Goal: Task Accomplishment & Management: Manage account settings

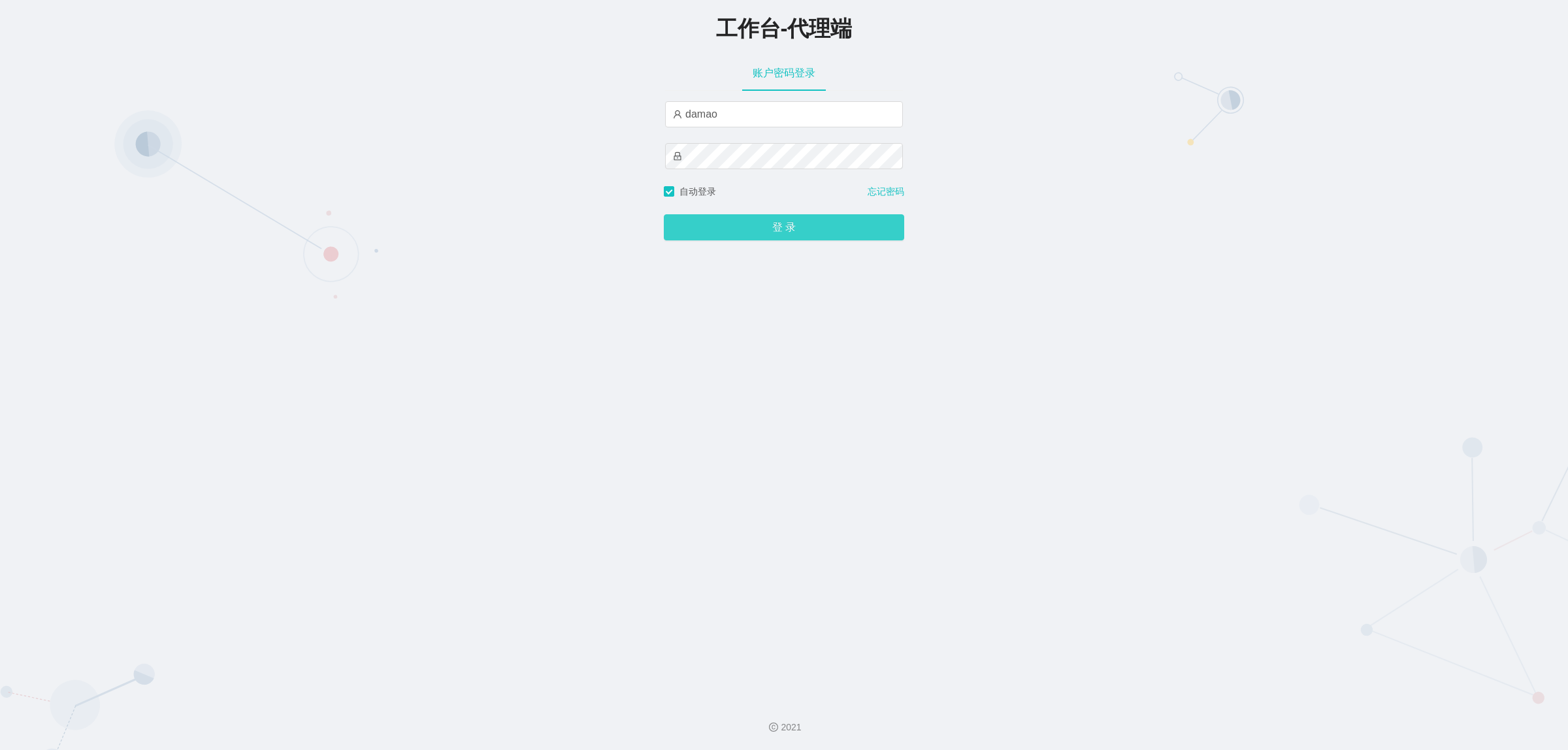
drag, startPoint x: 742, startPoint y: 224, endPoint x: 735, endPoint y: 216, distance: 10.6
click at [742, 224] on button "登 录" at bounding box center [784, 226] width 241 height 26
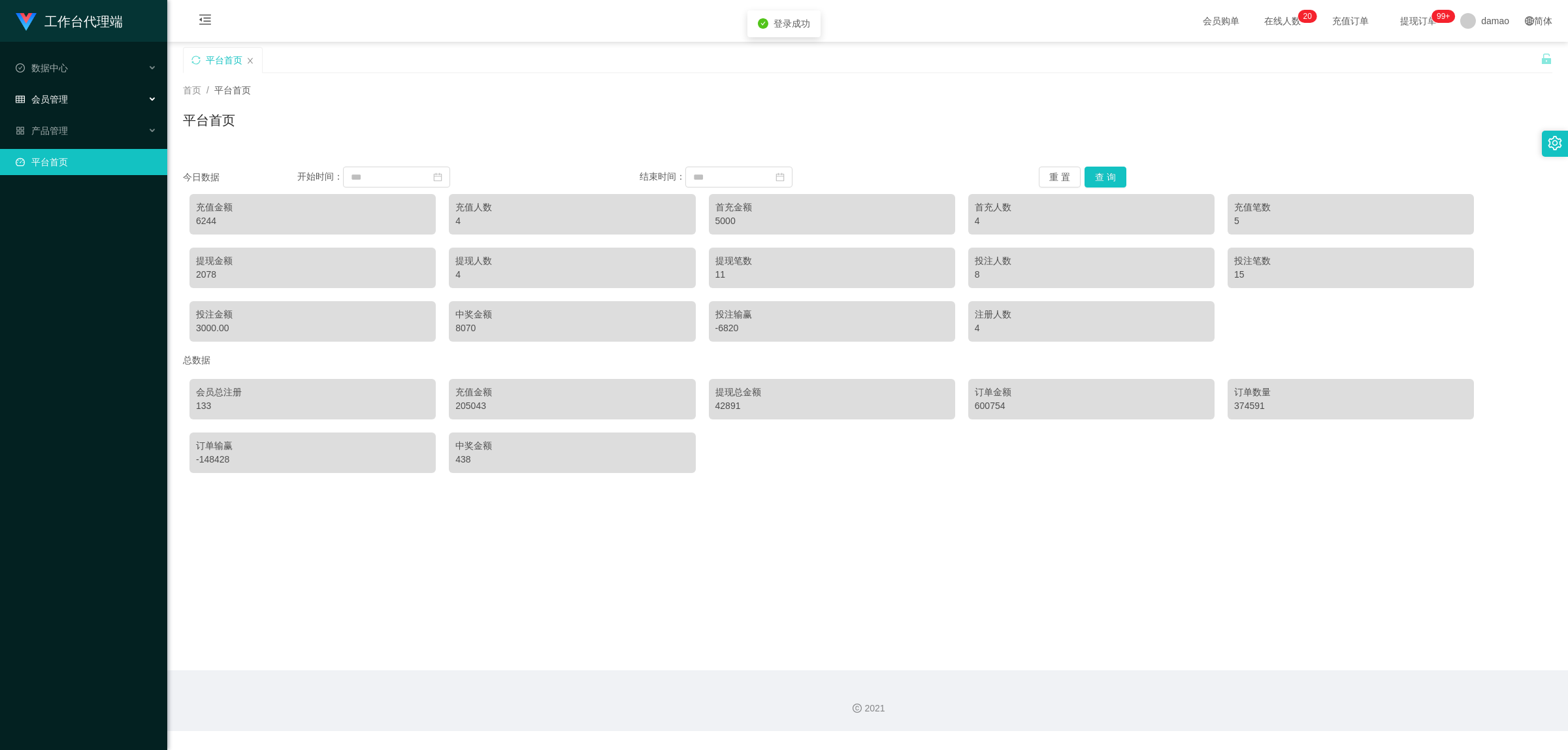
click at [54, 102] on span "会员管理" at bounding box center [41, 98] width 53 height 11
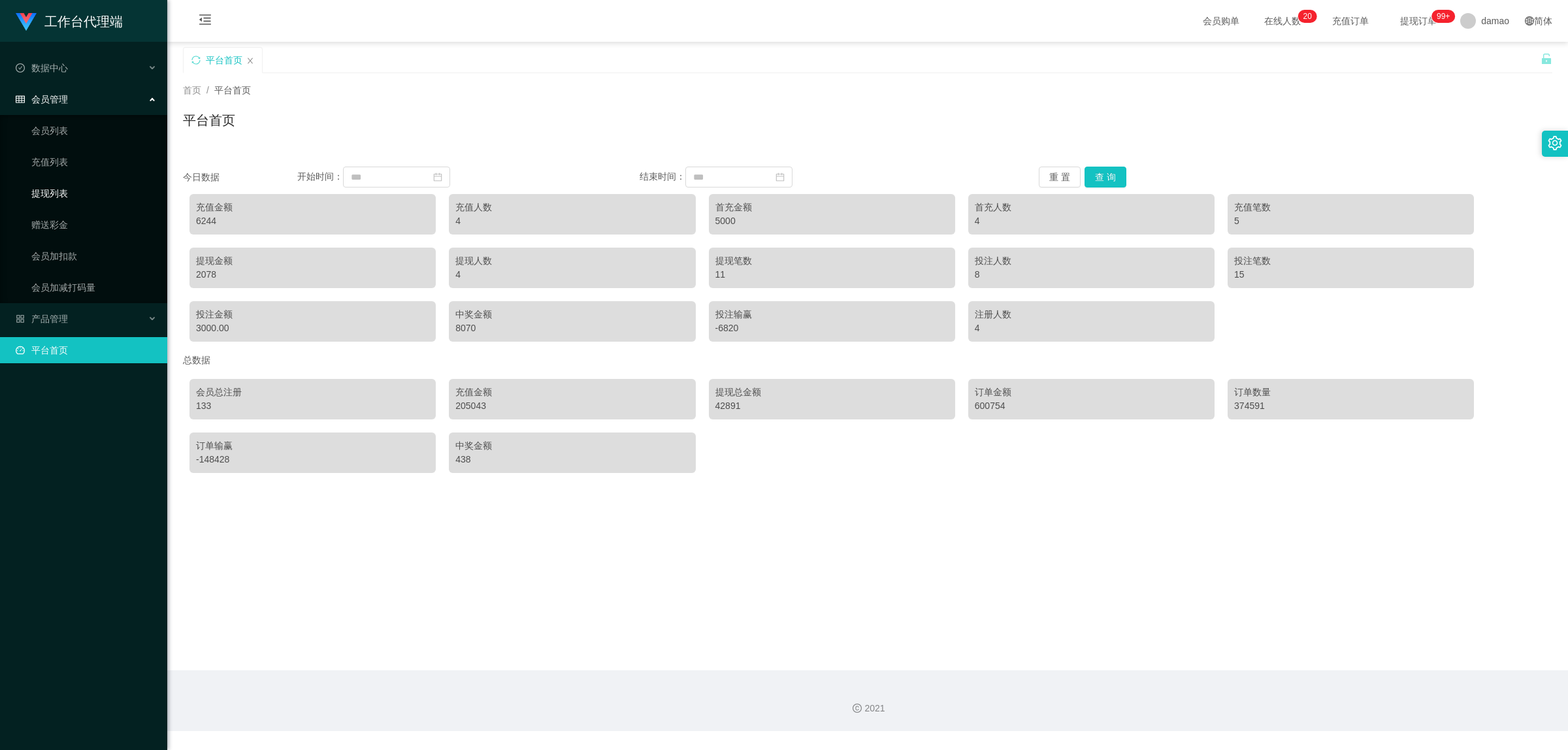
click at [56, 191] on link "提现列表" at bounding box center [94, 193] width 125 height 26
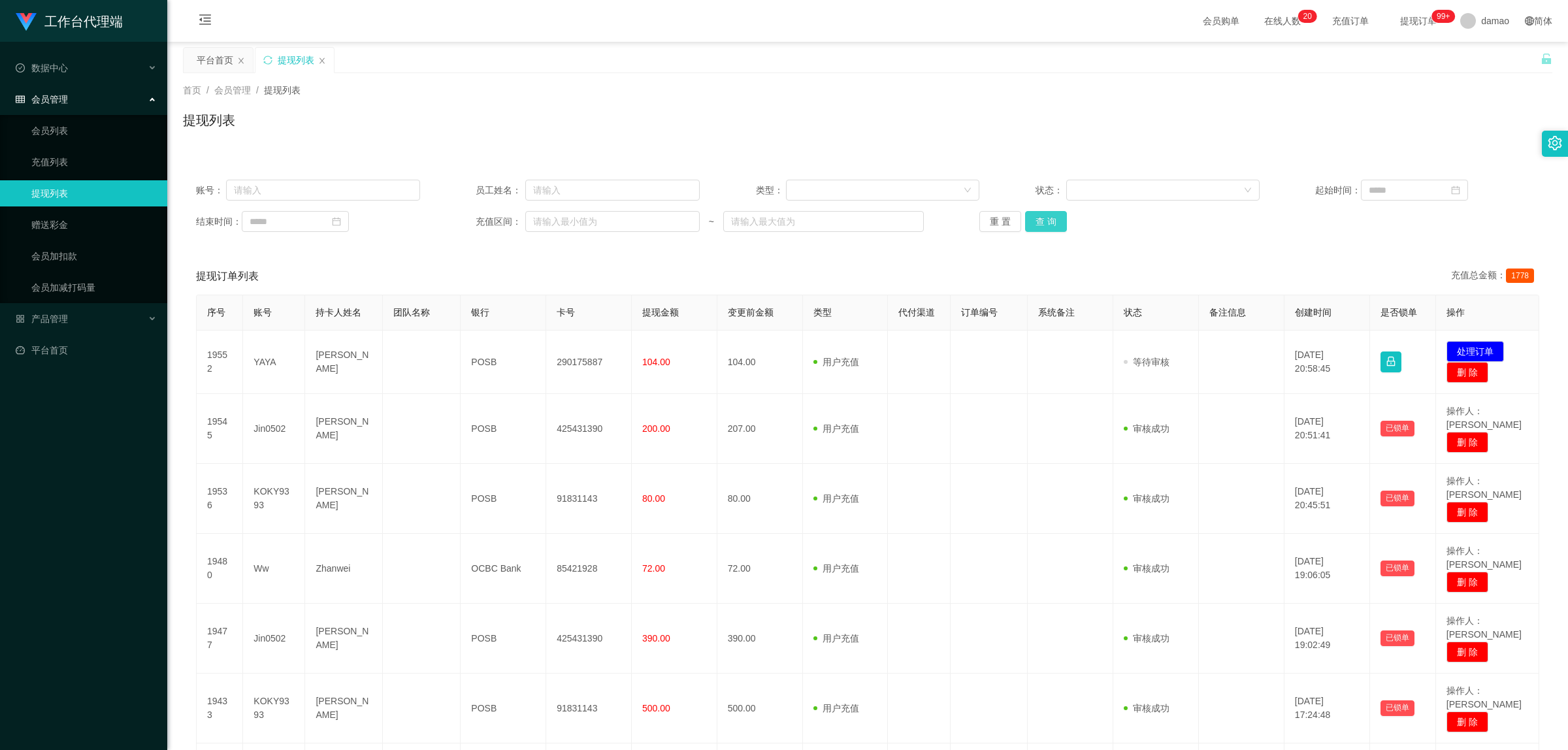
click at [1060, 224] on button "查 询" at bounding box center [1046, 222] width 42 height 21
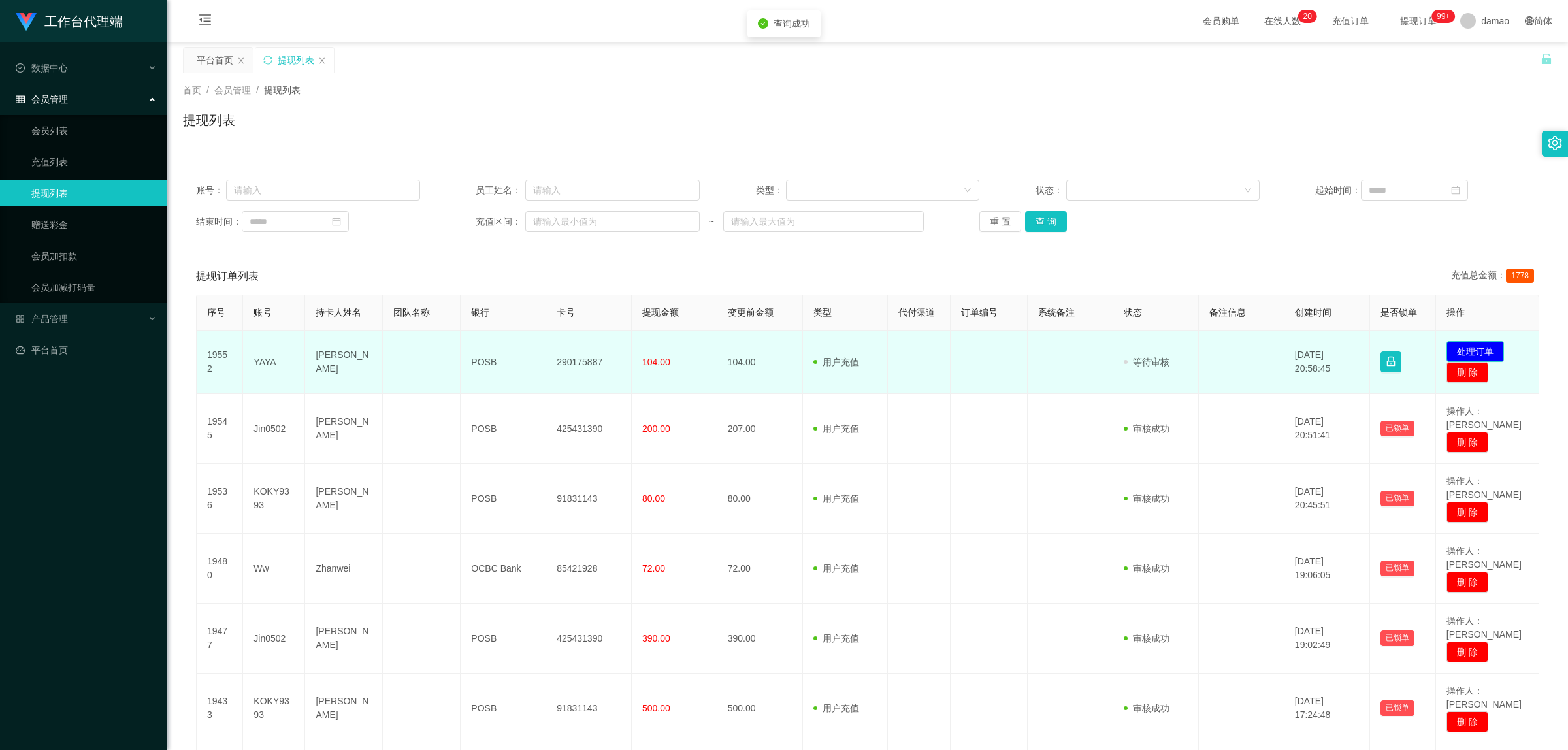
click at [1465, 344] on button "处理订单" at bounding box center [1475, 352] width 57 height 21
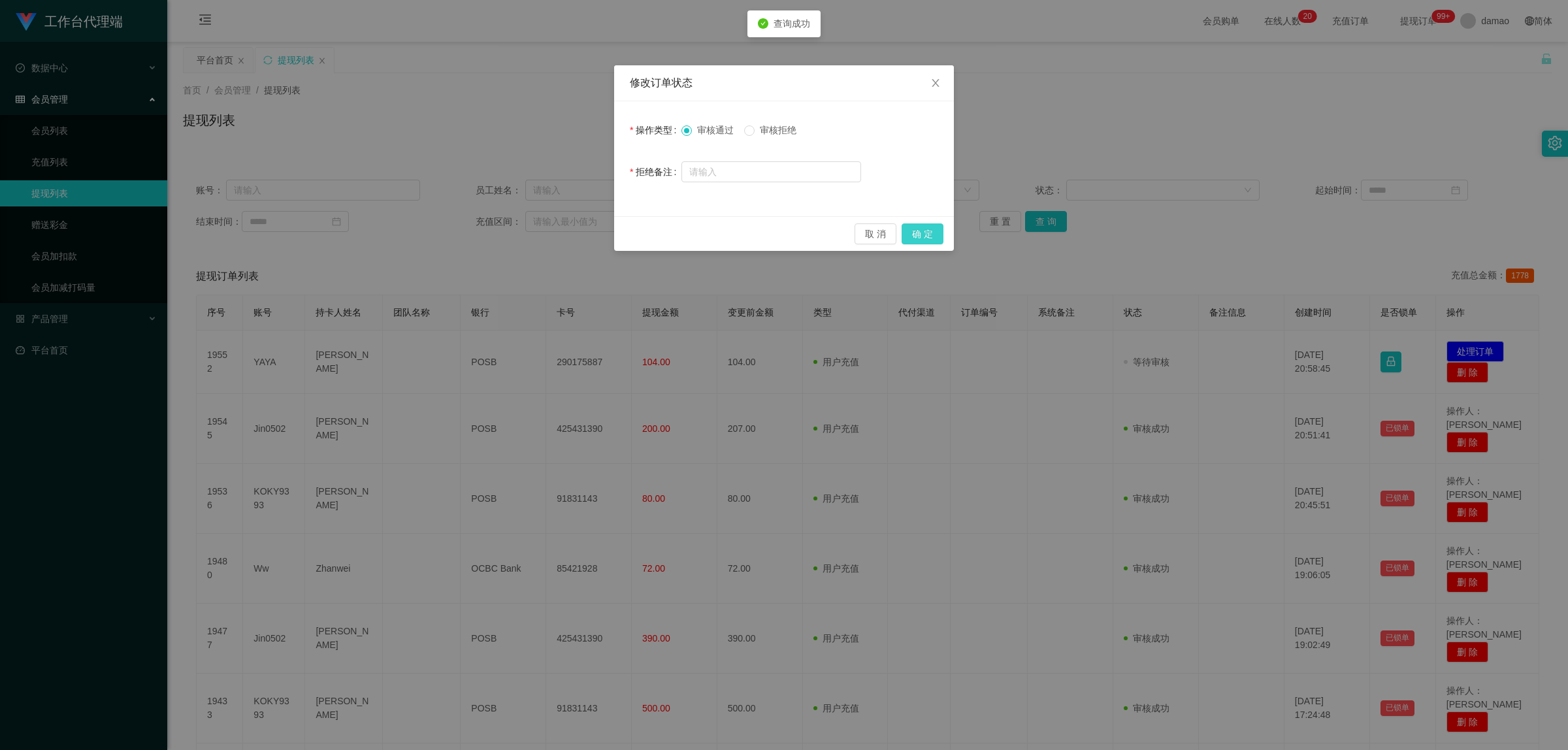
click at [931, 227] on button "确 定" at bounding box center [922, 234] width 42 height 21
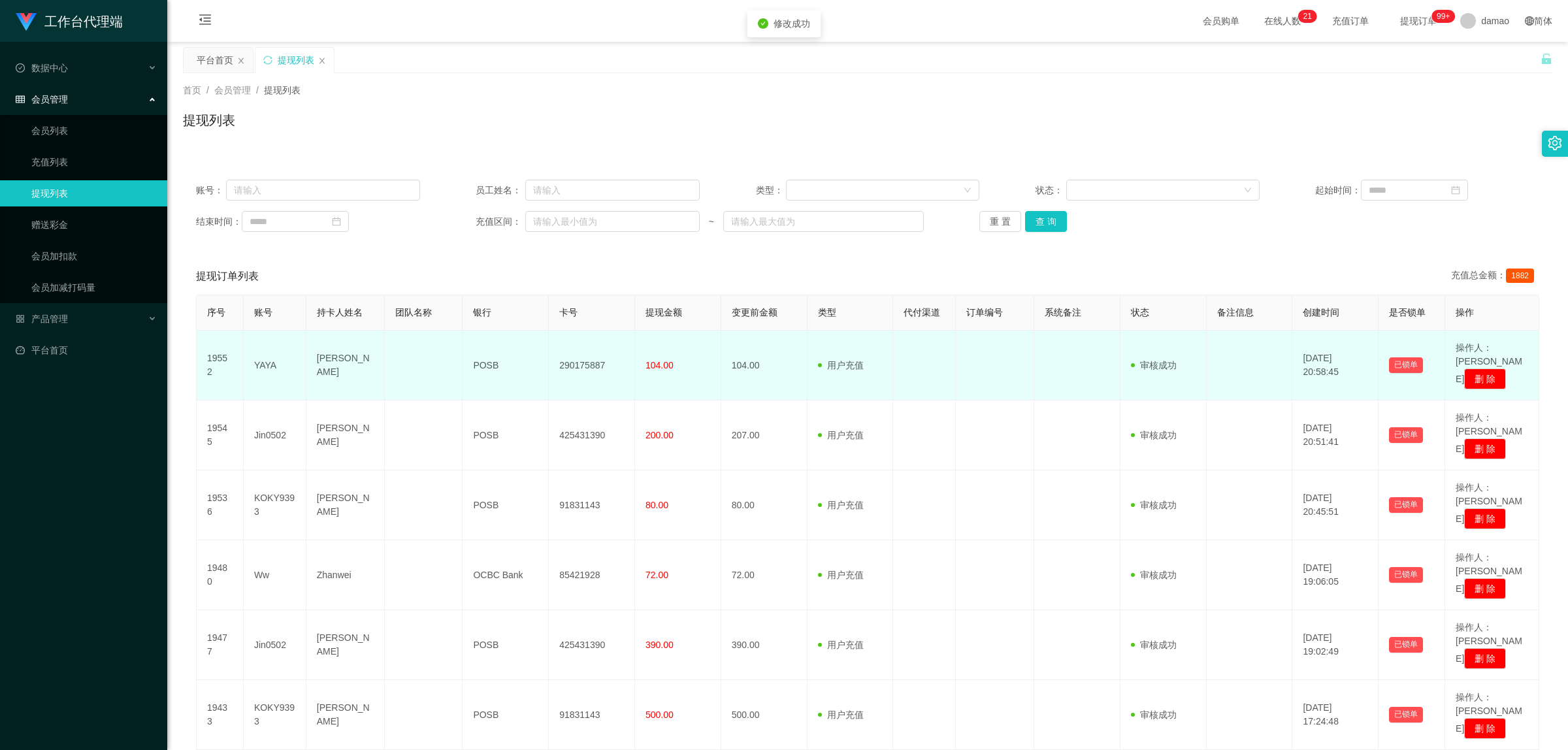
click at [586, 357] on td "290175887" at bounding box center [591, 365] width 86 height 70
copy td "290175887"
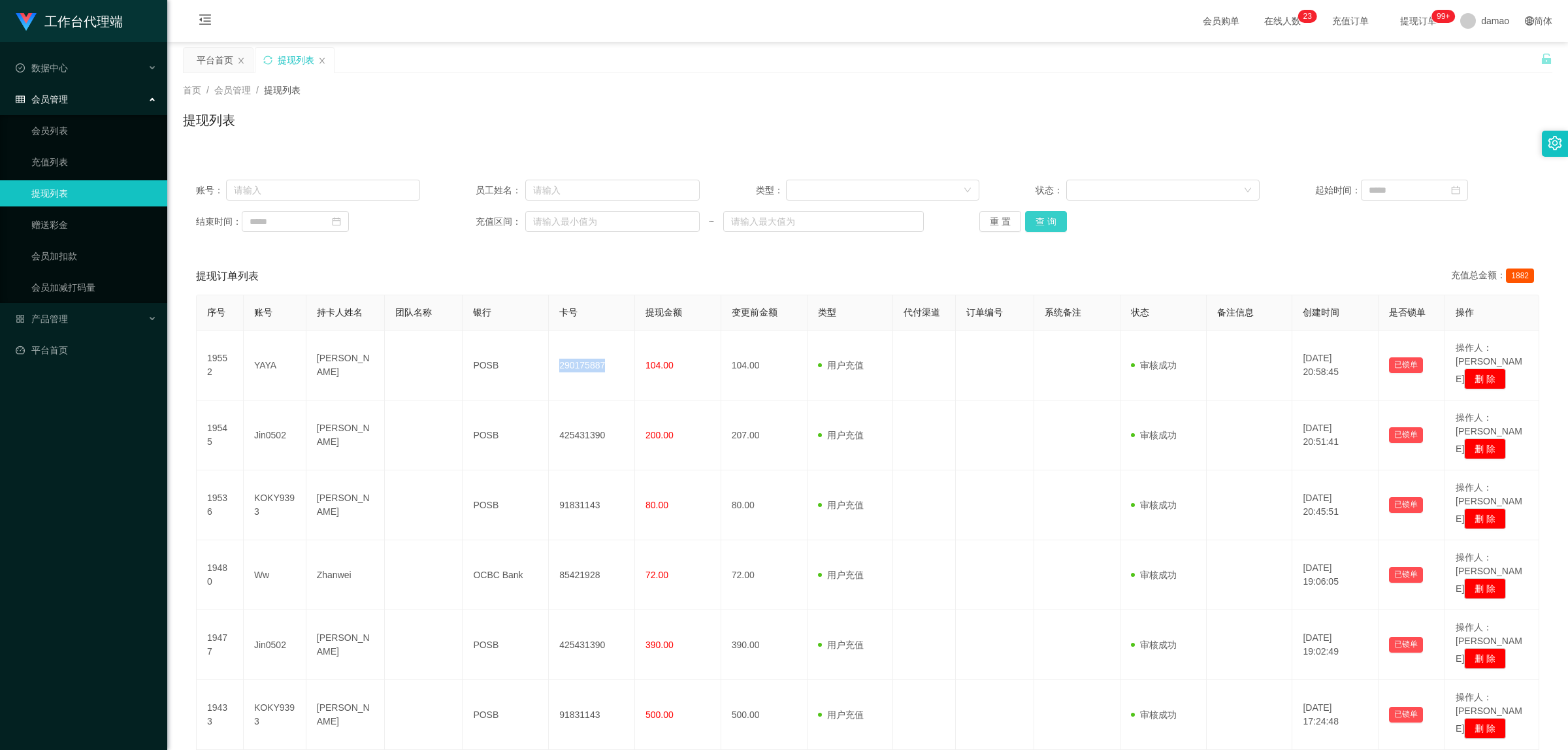
click at [1055, 223] on button "查 询" at bounding box center [1046, 222] width 42 height 21
click at [1055, 223] on div "重 置 查 询" at bounding box center [1091, 222] width 224 height 21
click at [1055, 223] on button "查 询" at bounding box center [1046, 222] width 42 height 21
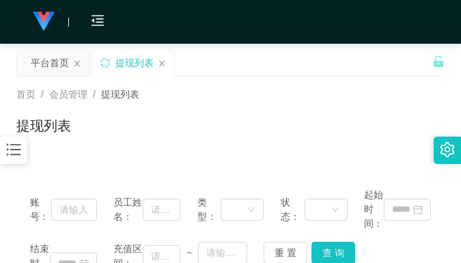
click at [299, 140] on div "提现列表" at bounding box center [230, 131] width 429 height 31
click at [443, 106] on div "首页 / 会员管理 / 提现列表 / 提现列表" at bounding box center [230, 117] width 461 height 81
